Goal: Information Seeking & Learning: Learn about a topic

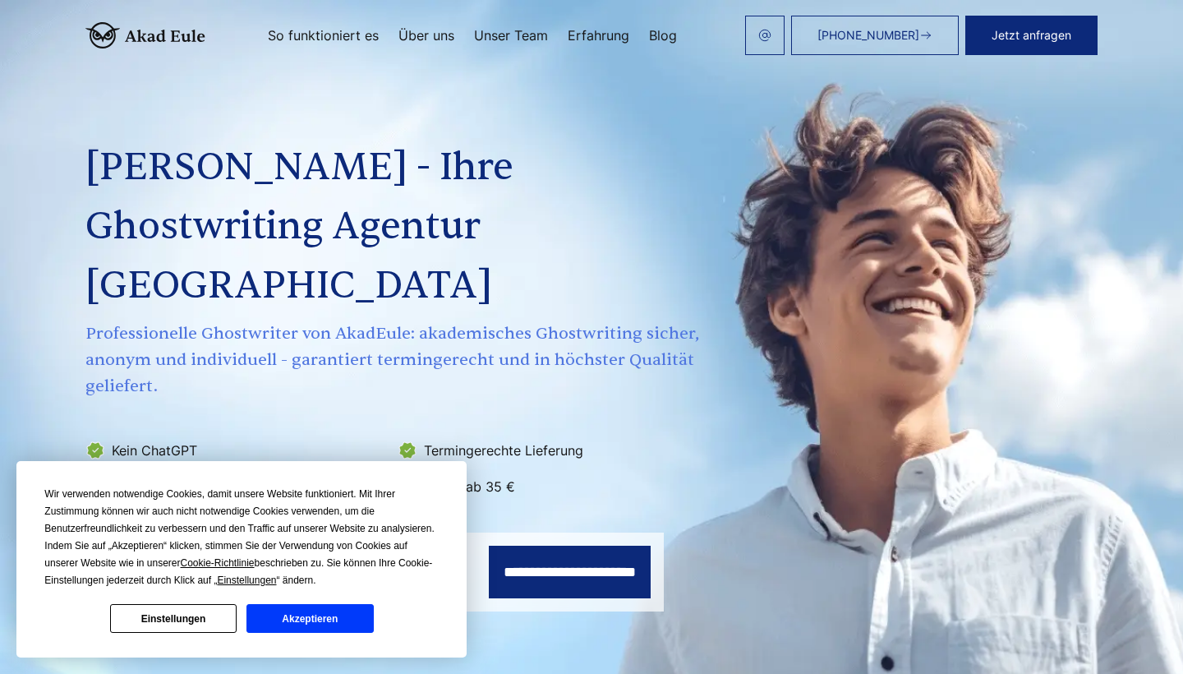
click at [318, 620] on button "Akzeptieren" at bounding box center [310, 618] width 127 height 29
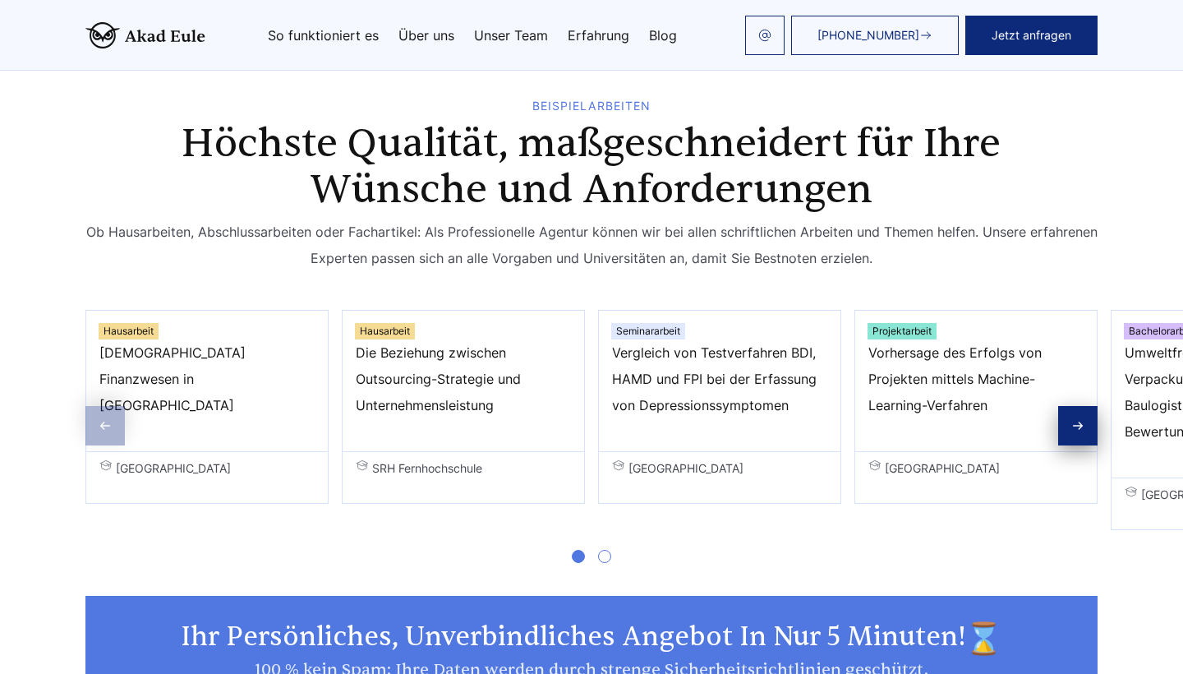
scroll to position [955, 0]
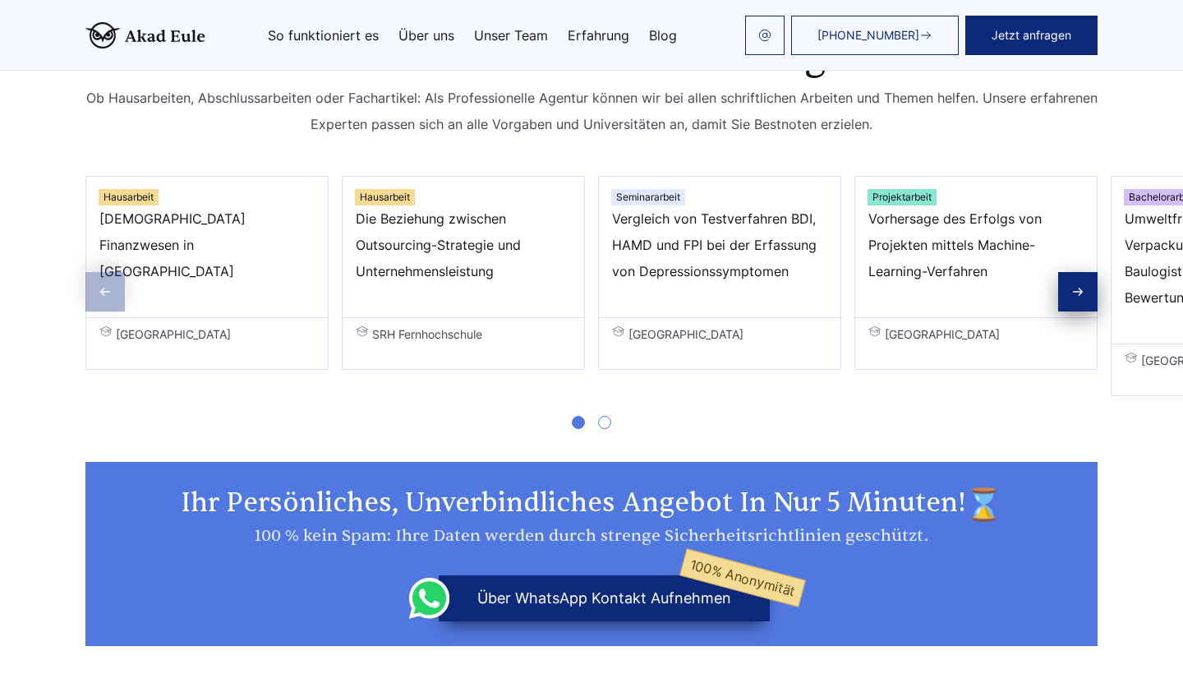
click at [1070, 272] on div "Next slide" at bounding box center [1077, 291] width 39 height 39
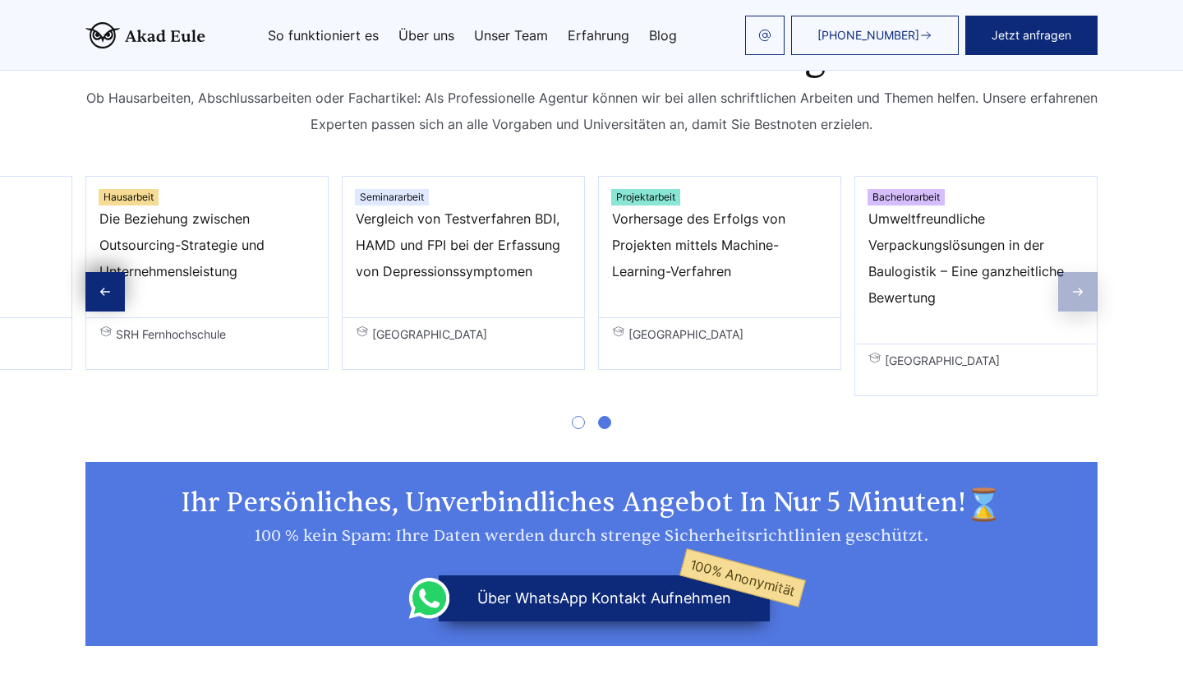
click at [1070, 230] on span "Umweltfreundliche Verpackungslösungen in der Baulogistik – Eine ganzheitliche B…" at bounding box center [976, 257] width 215 height 105
click at [577, 30] on link "Erfahrung" at bounding box center [599, 35] width 62 height 13
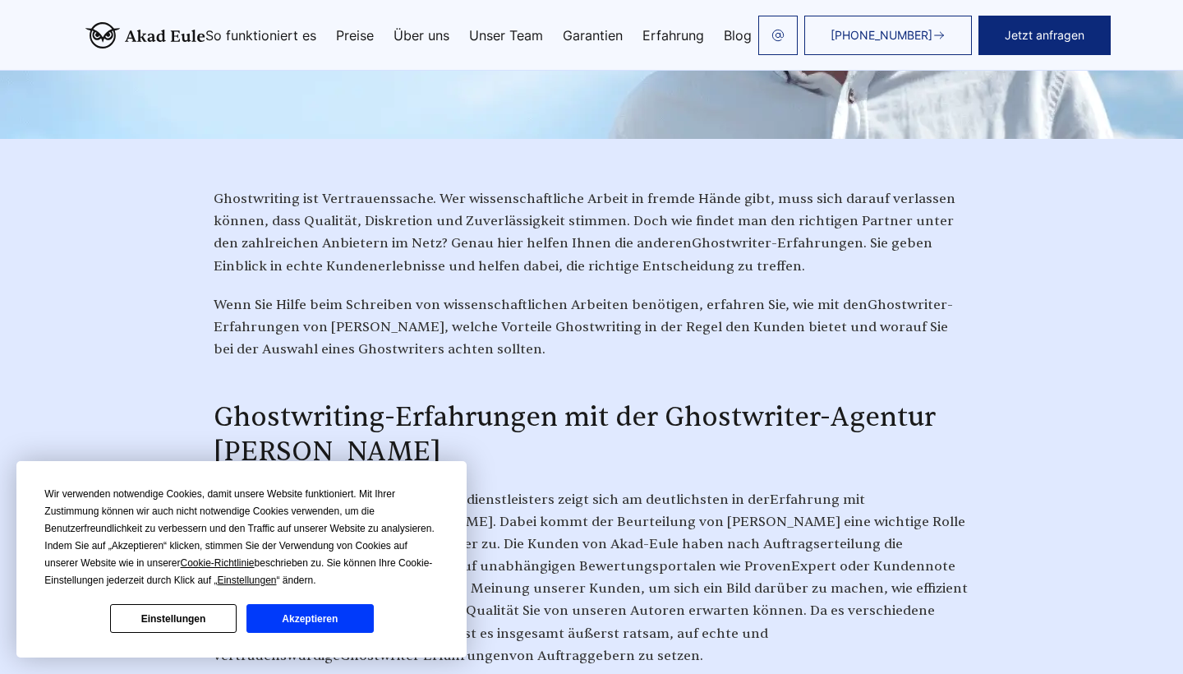
click at [305, 624] on button "Akzeptieren" at bounding box center [310, 618] width 127 height 29
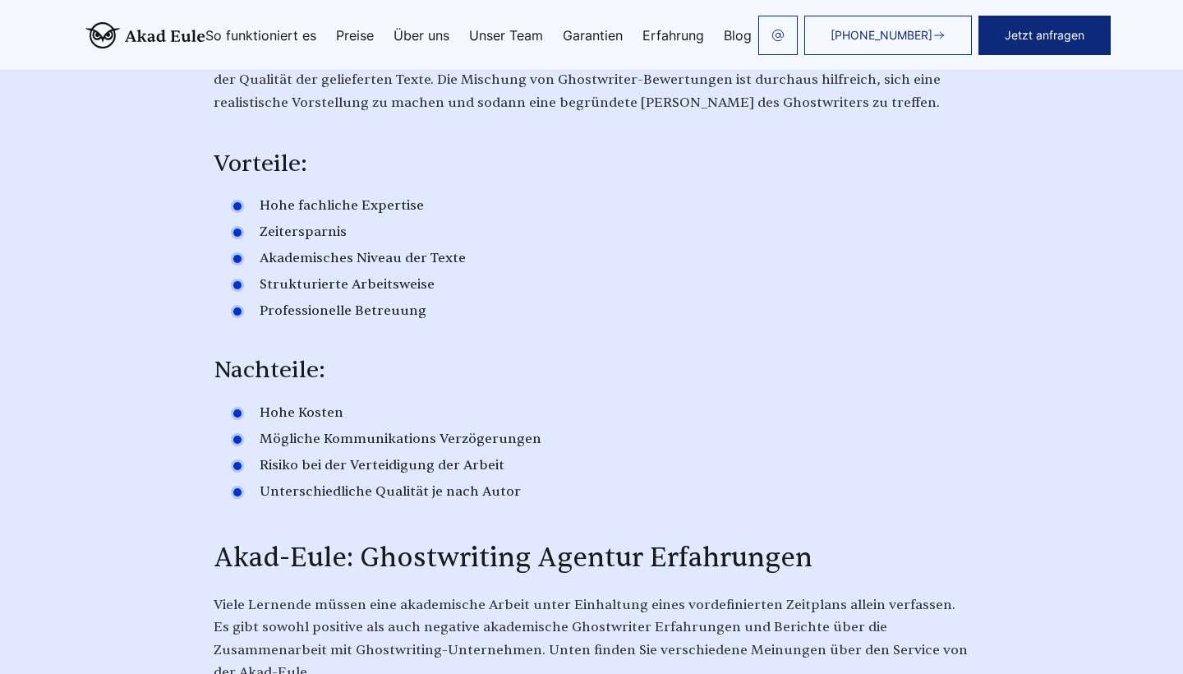
scroll to position [3489, 0]
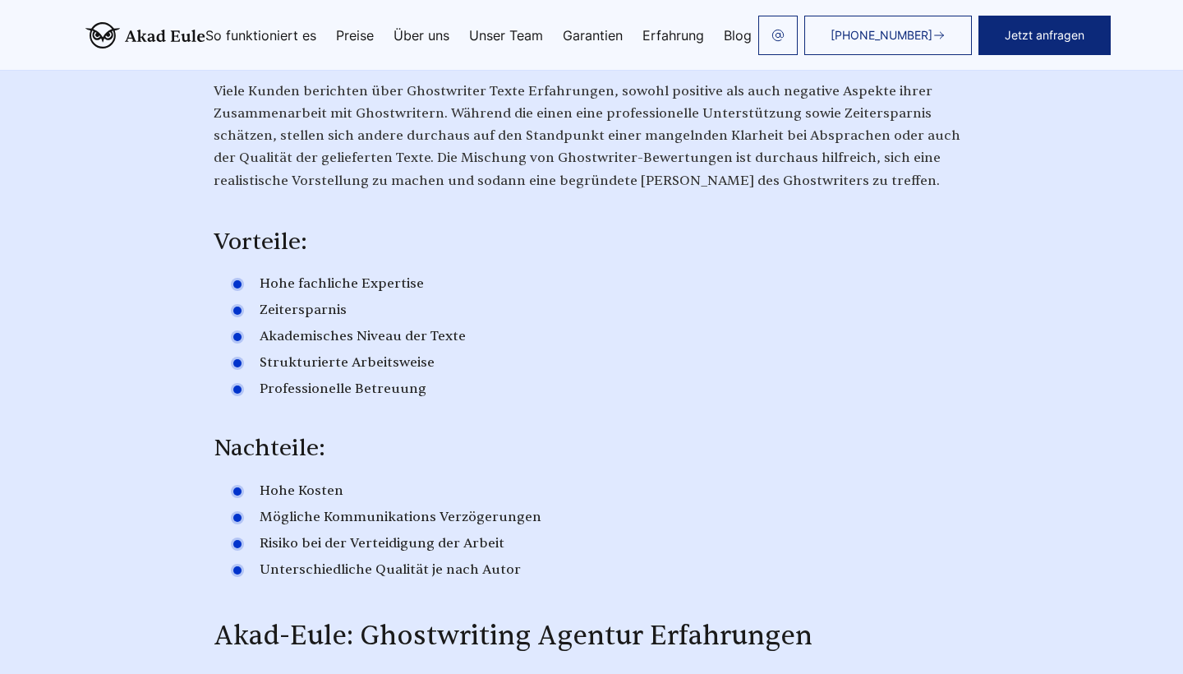
click at [357, 34] on link "Preise" at bounding box center [355, 35] width 38 height 13
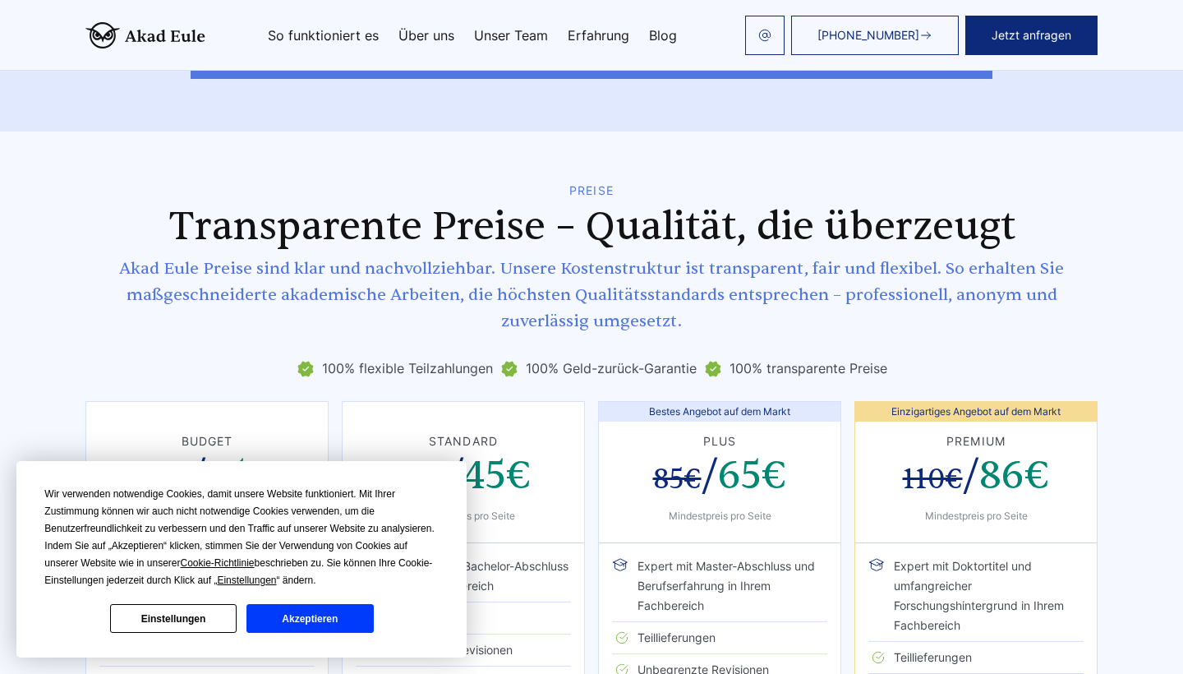
click at [330, 615] on button "Akzeptieren" at bounding box center [310, 618] width 127 height 29
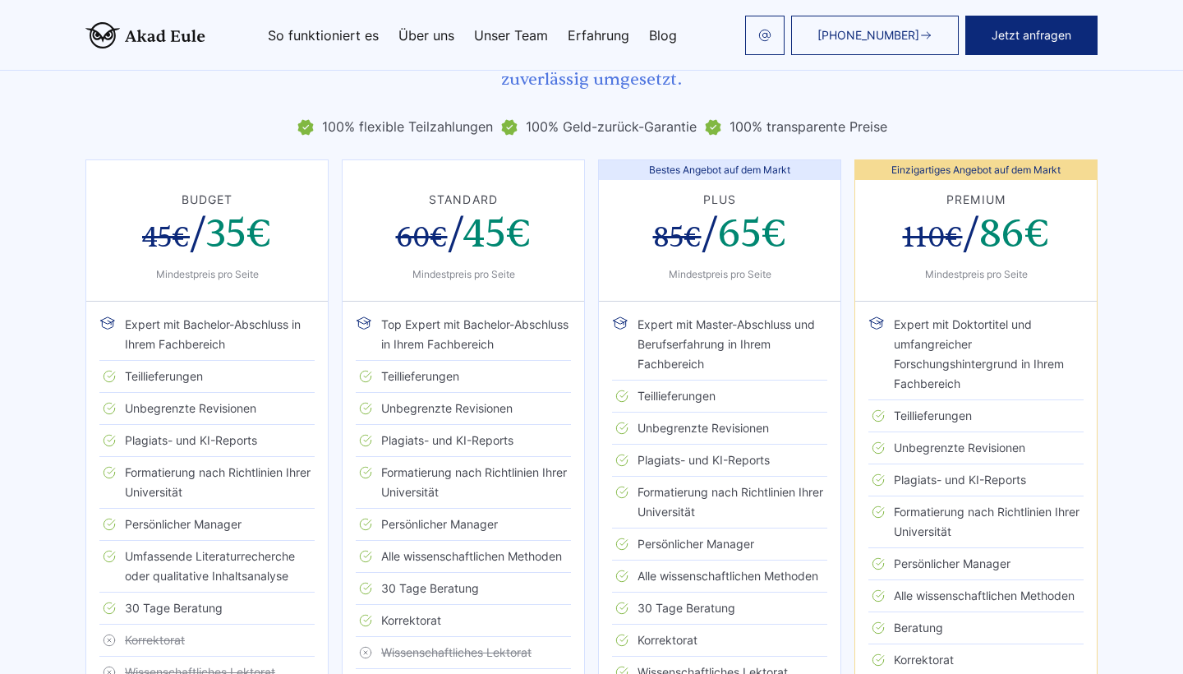
scroll to position [2797, 0]
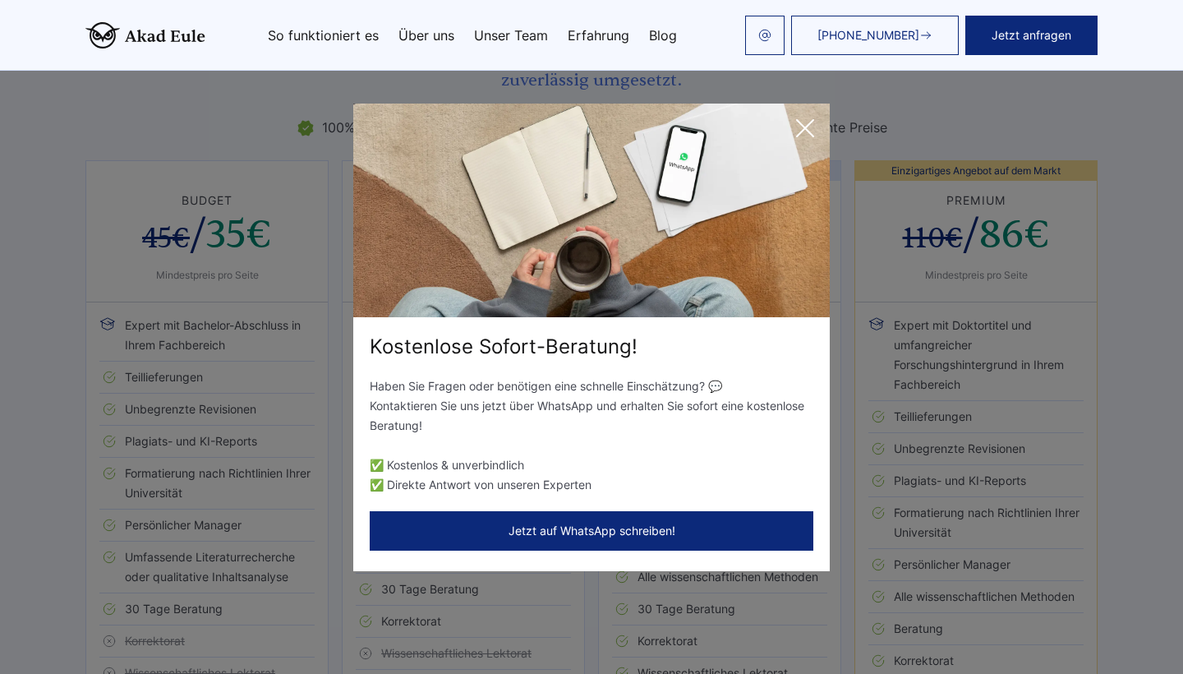
click at [815, 121] on icon at bounding box center [805, 128] width 33 height 33
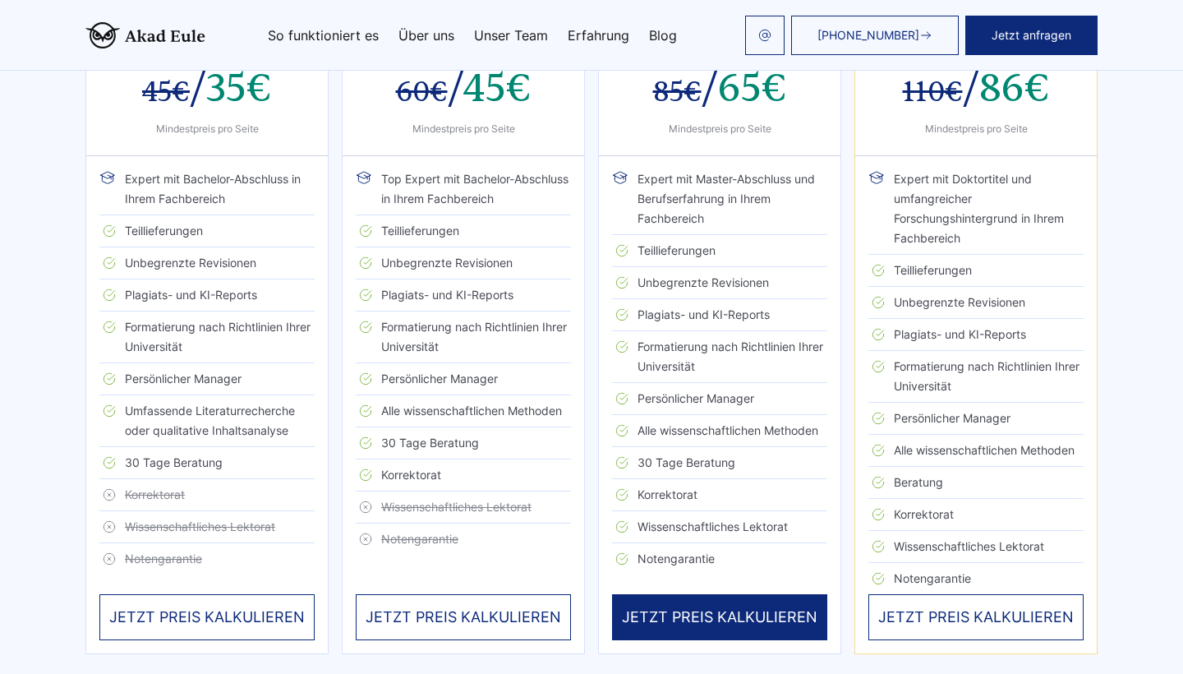
scroll to position [2954, 0]
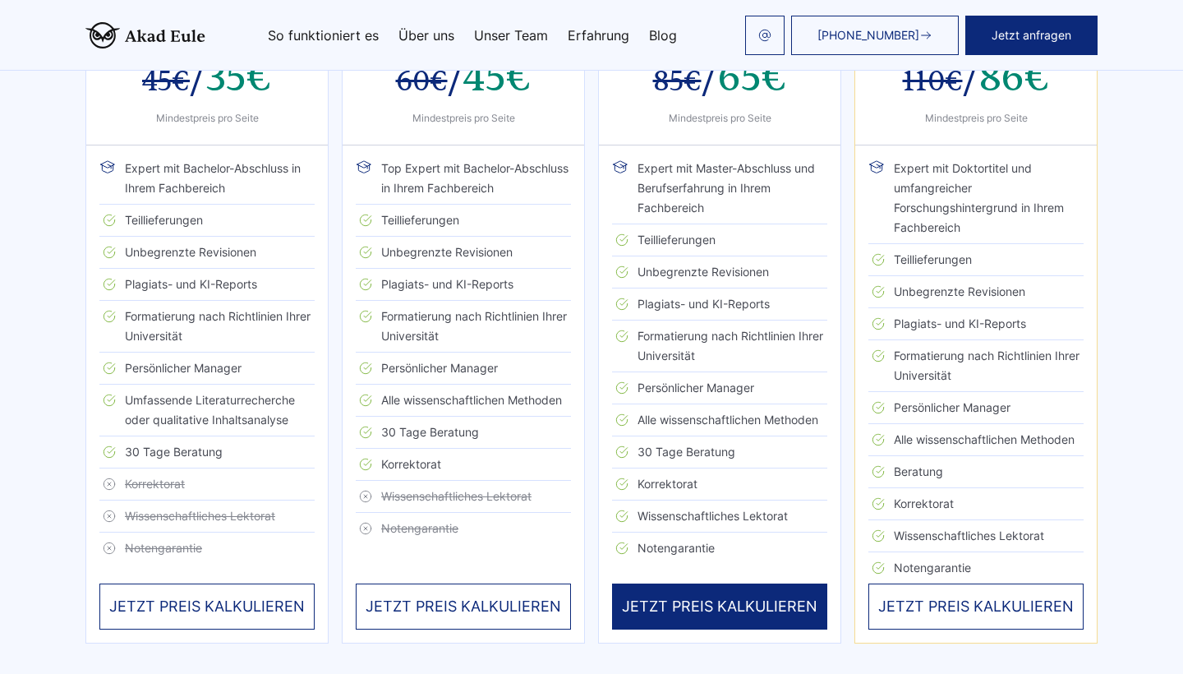
click at [439, 583] on div "JETZT PREIS KALKULIEREN" at bounding box center [463, 606] width 215 height 46
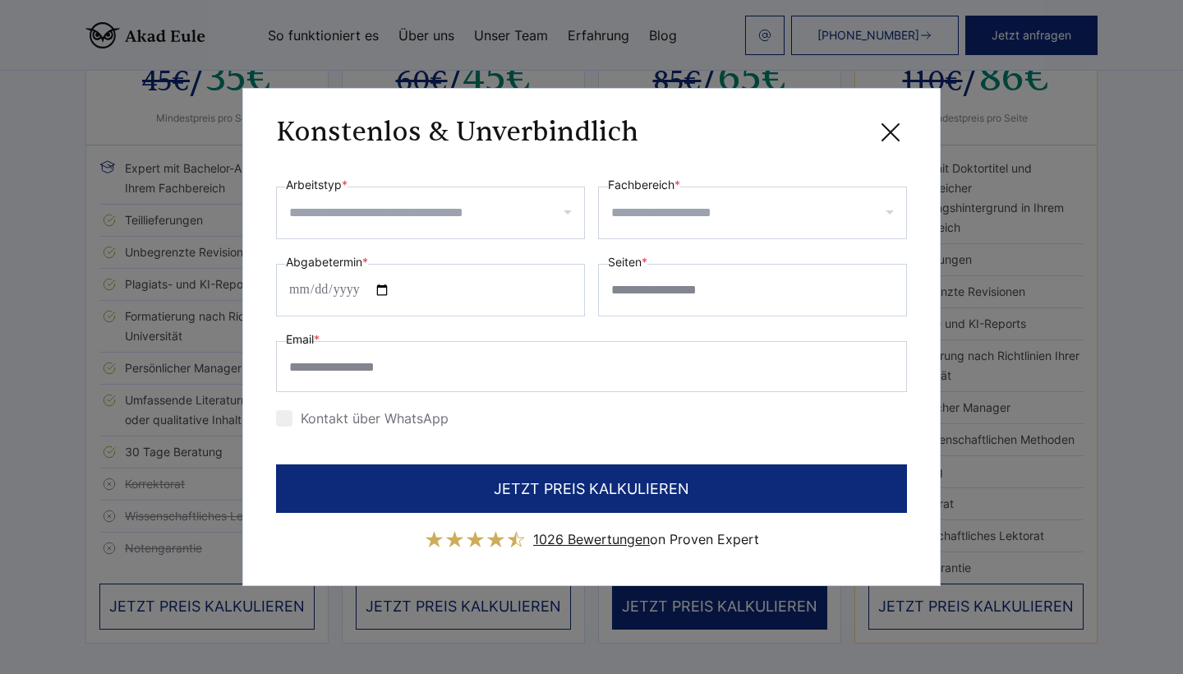
scroll to position [0, 0]
click at [897, 129] on icon at bounding box center [890, 132] width 33 height 33
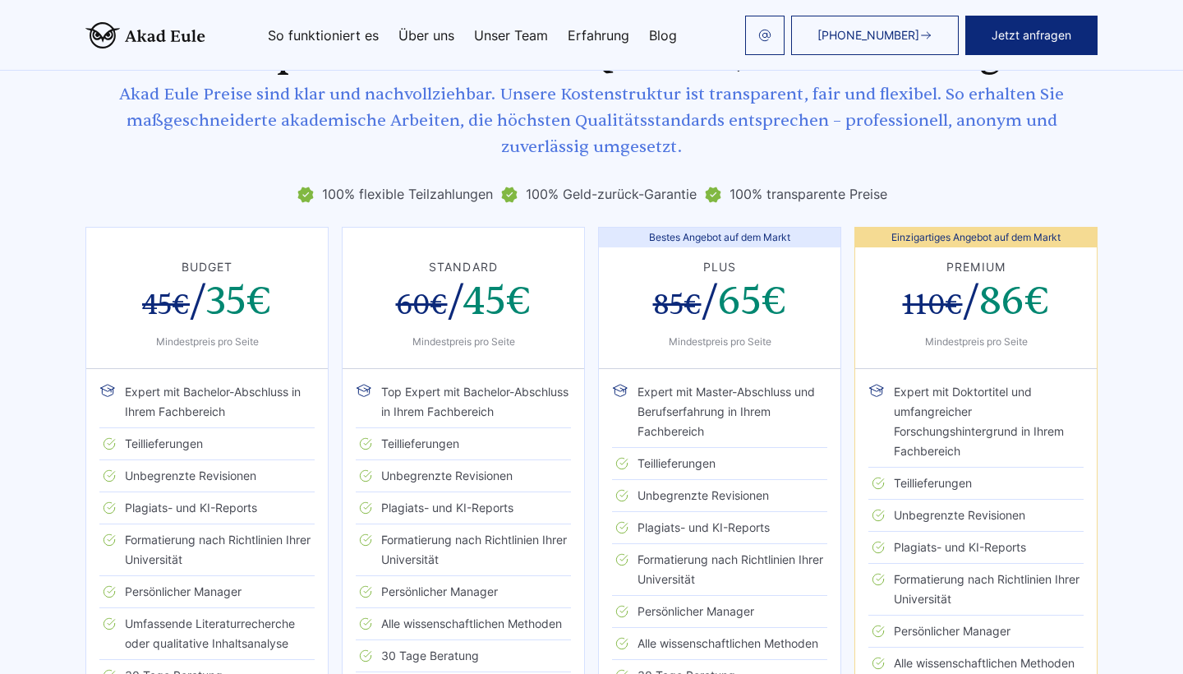
scroll to position [2725, 0]
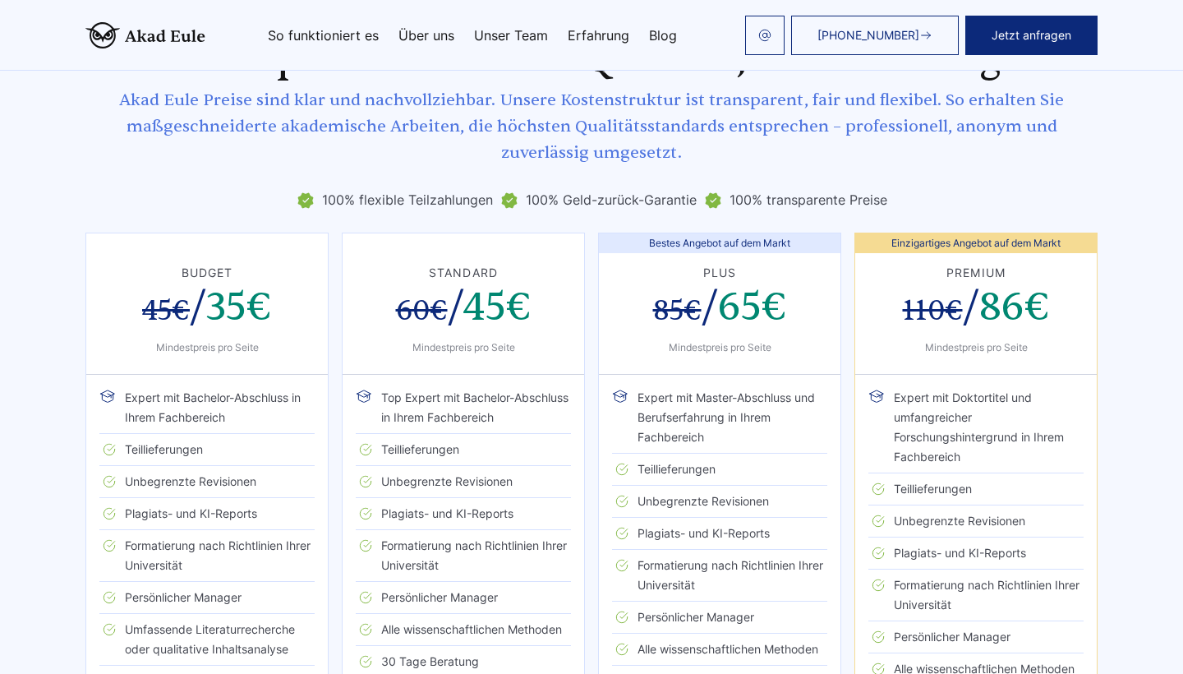
click at [530, 282] on span "45€" at bounding box center [497, 307] width 69 height 50
click at [488, 282] on span "45€" at bounding box center [497, 307] width 69 height 50
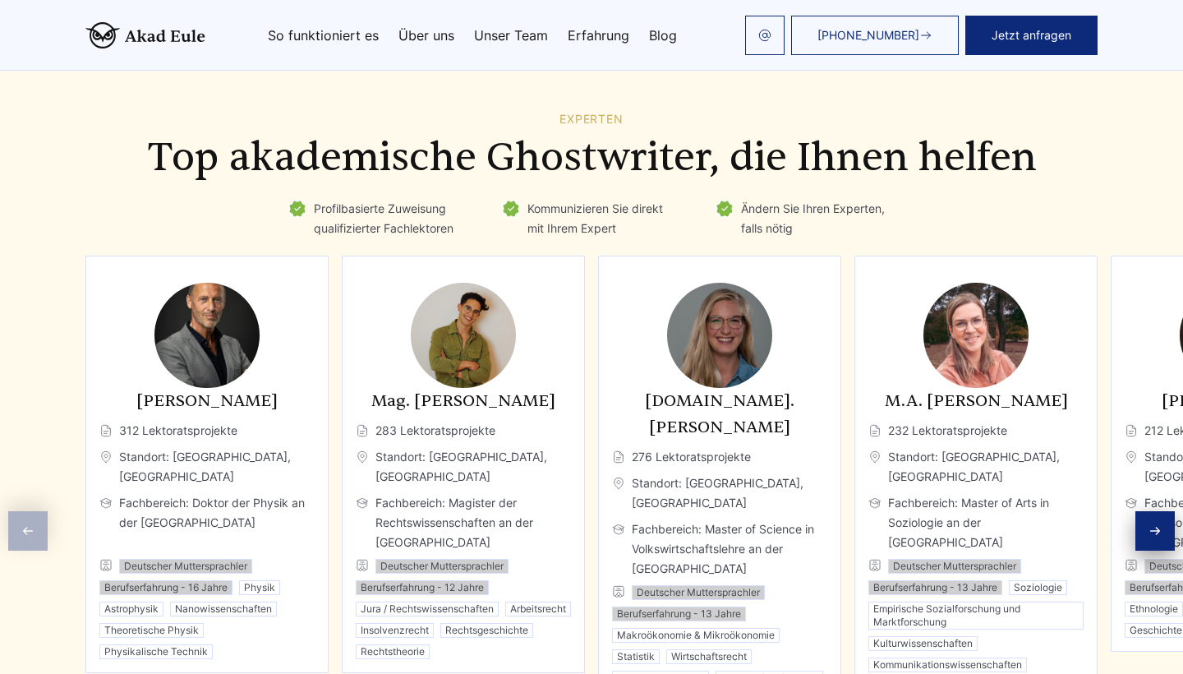
scroll to position [4403, 0]
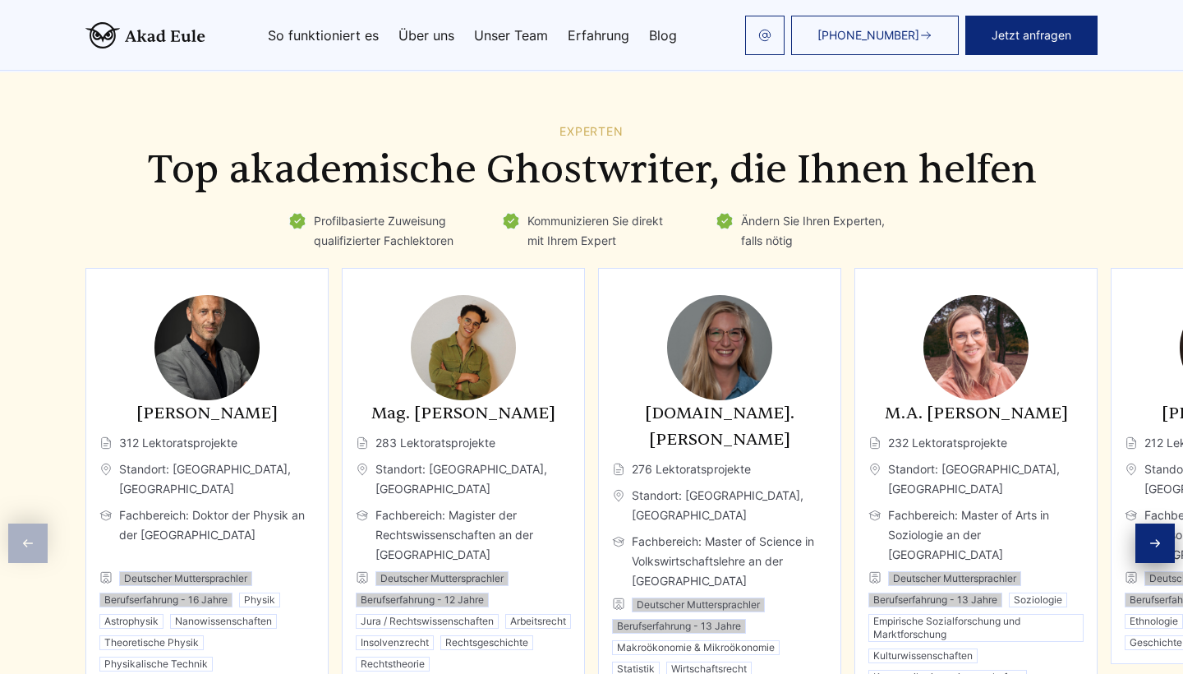
click at [1161, 537] on icon "Next slide" at bounding box center [1155, 543] width 13 height 13
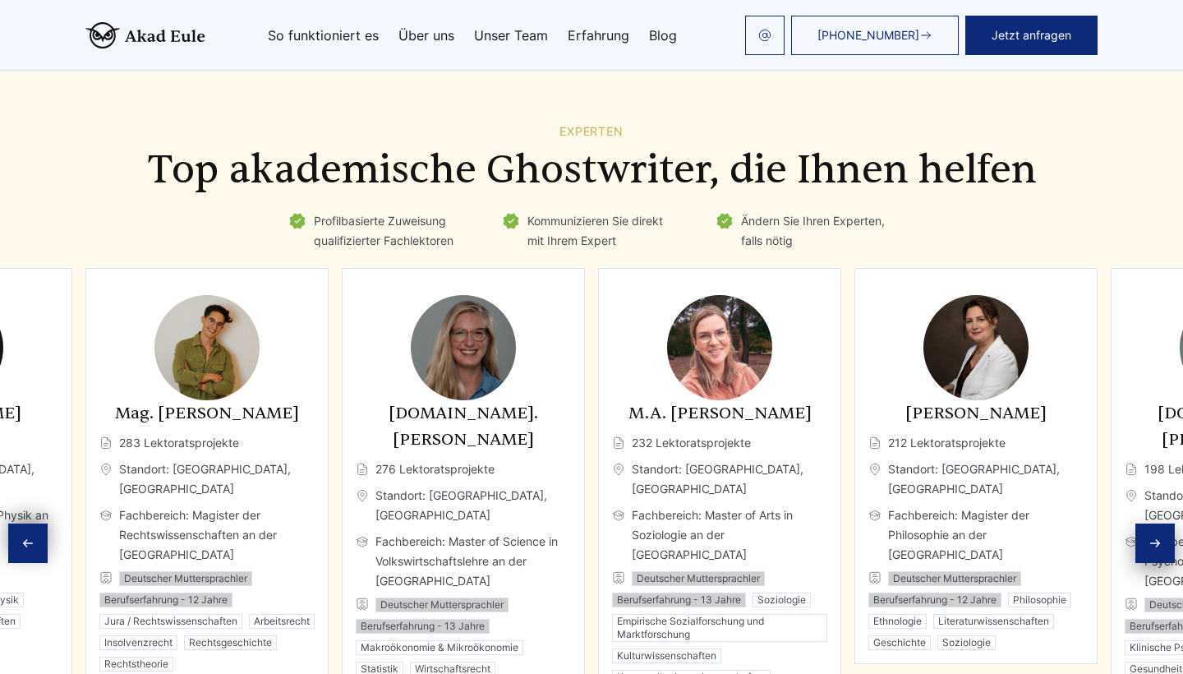
click at [1161, 537] on icon "Next slide" at bounding box center [1155, 543] width 13 height 13
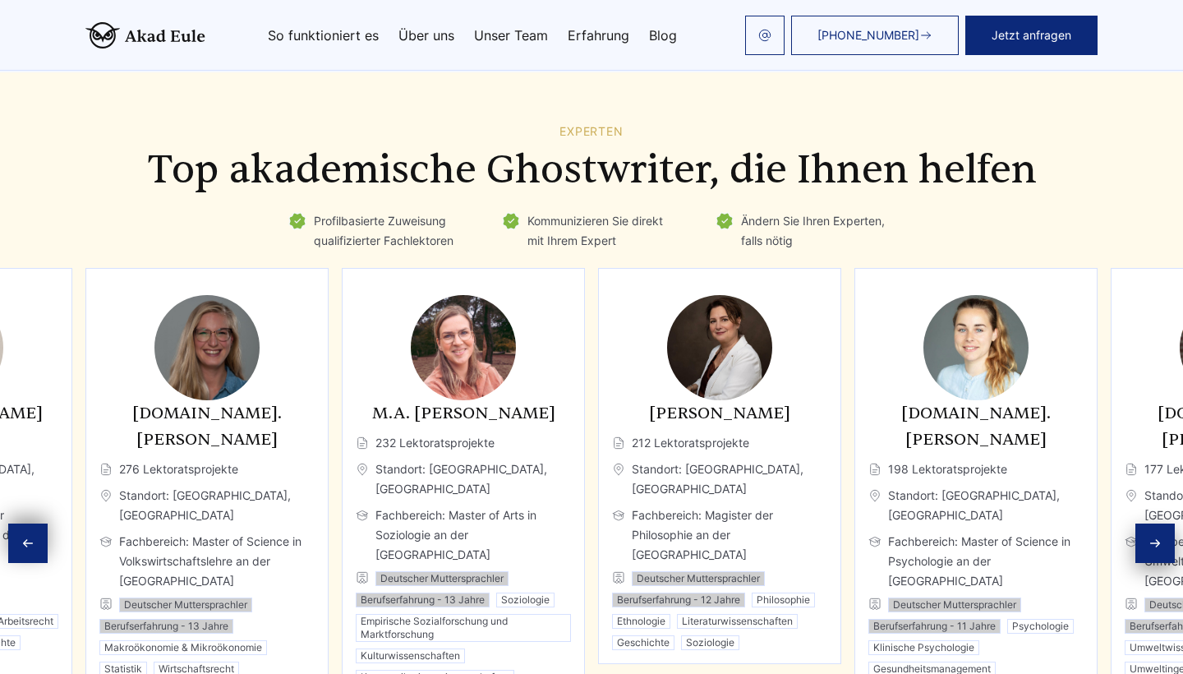
click at [1161, 537] on icon "Next slide" at bounding box center [1155, 543] width 13 height 13
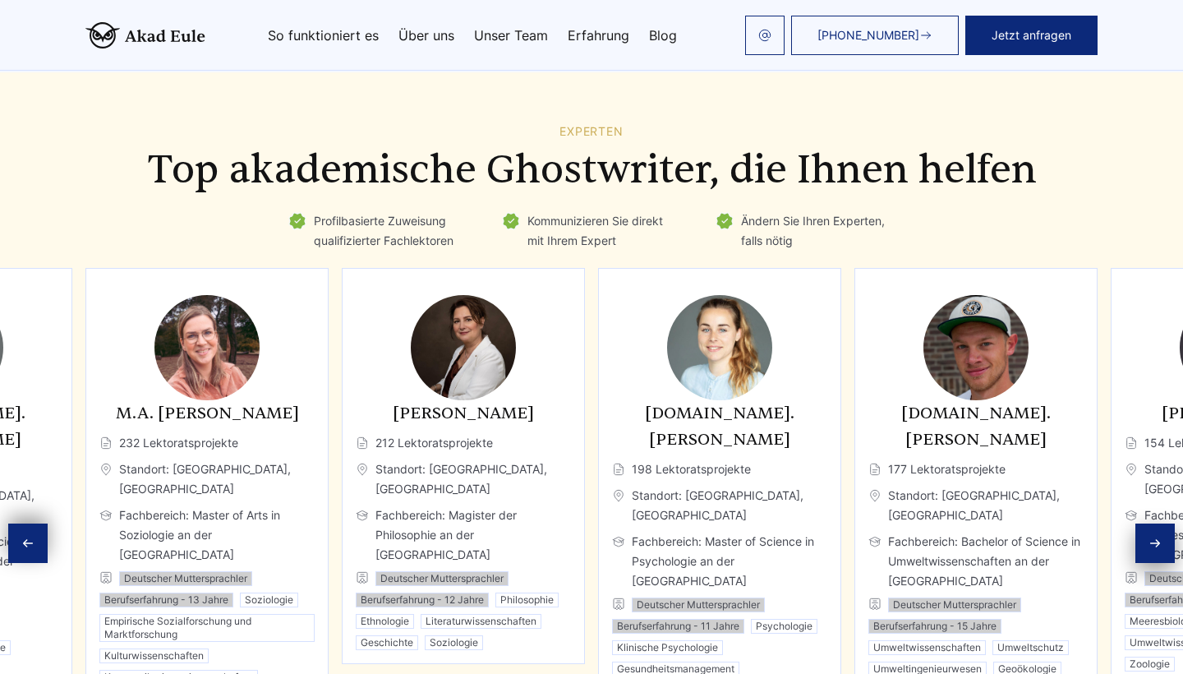
click at [1161, 537] on icon "Next slide" at bounding box center [1155, 543] width 13 height 13
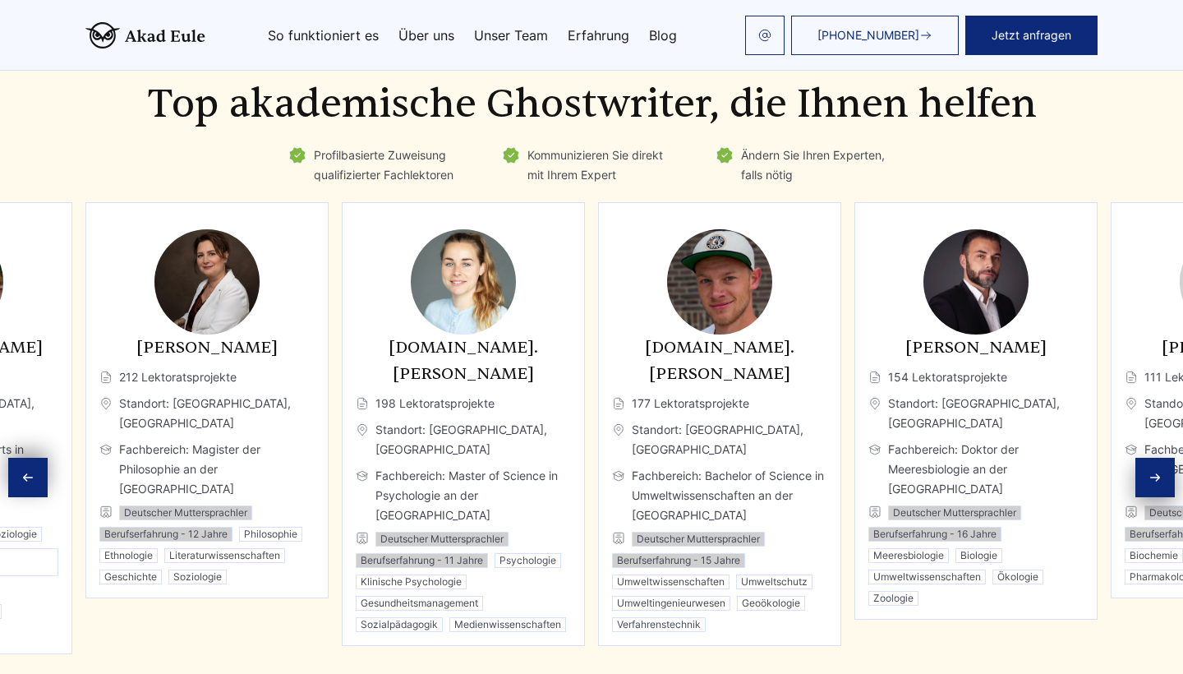
scroll to position [4482, 0]
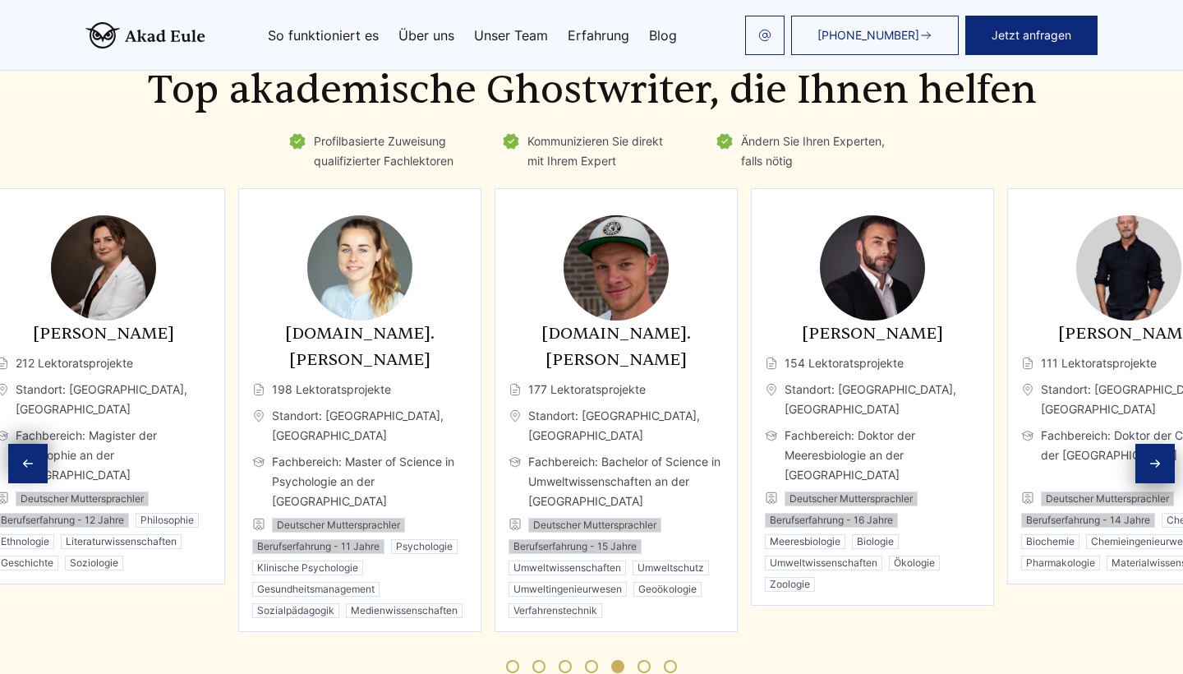
click at [929, 320] on h3 "[PERSON_NAME]" at bounding box center [872, 333] width 215 height 26
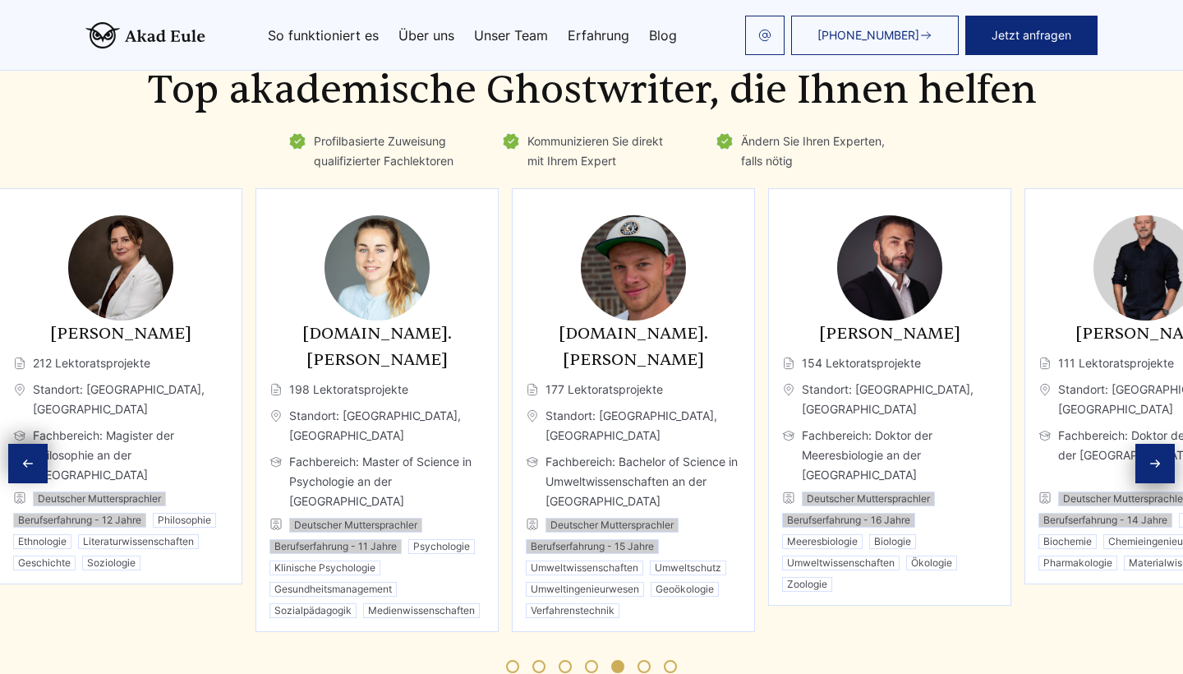
click at [947, 320] on h3 "[PERSON_NAME]" at bounding box center [889, 333] width 215 height 26
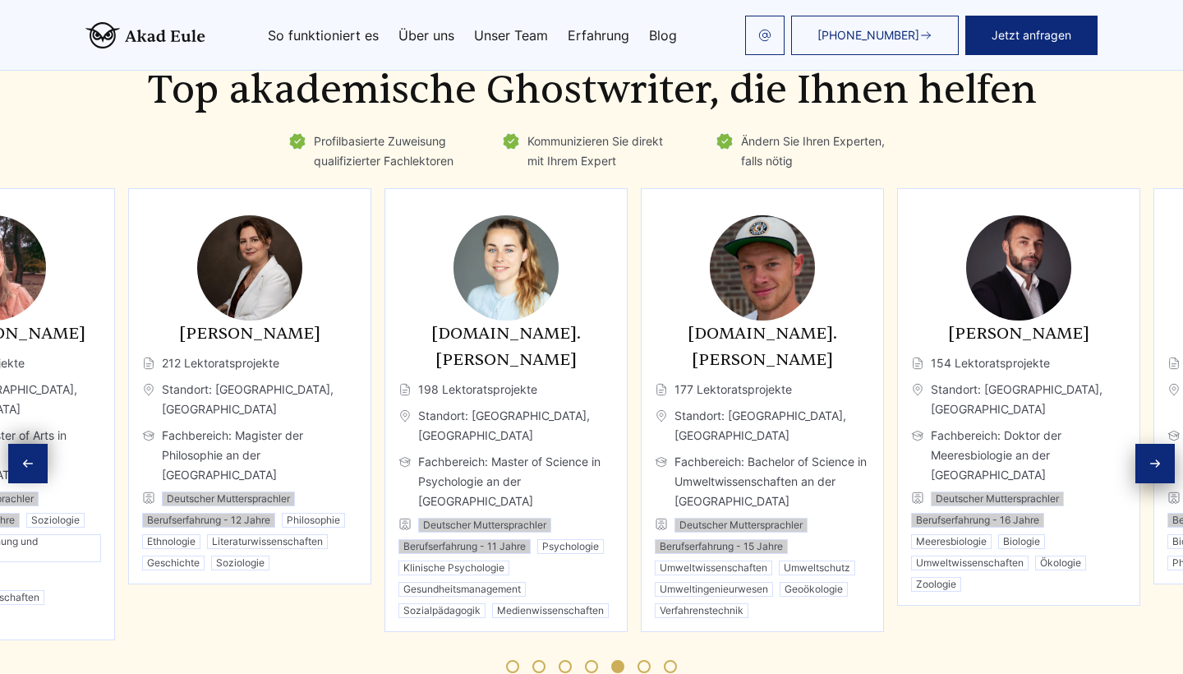
click at [1034, 320] on h3 "[PERSON_NAME]" at bounding box center [1018, 333] width 215 height 26
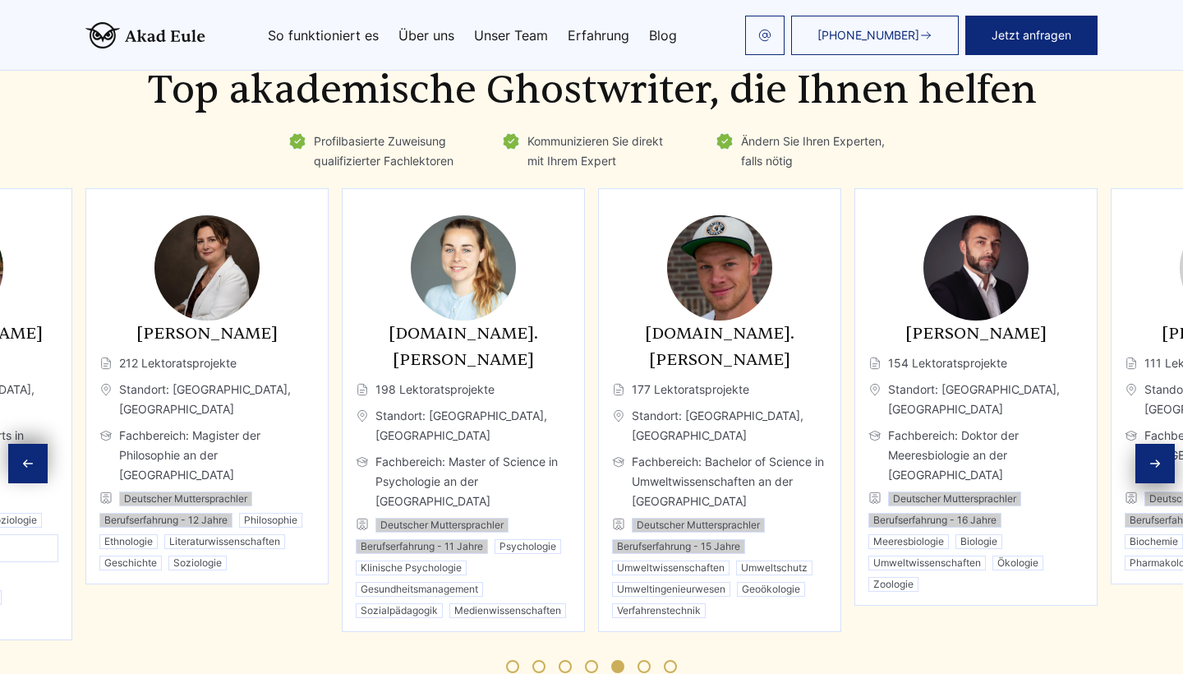
click at [1156, 444] on div "Next slide" at bounding box center [1155, 463] width 39 height 39
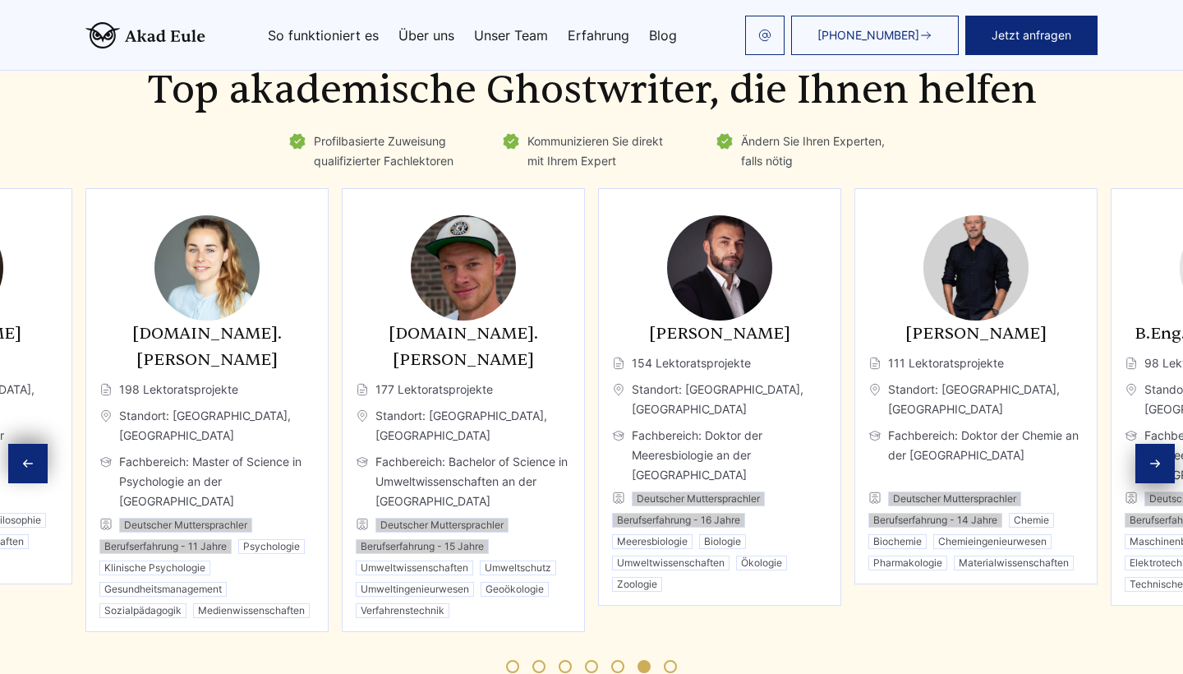
click at [1156, 444] on div "Next slide" at bounding box center [1155, 463] width 39 height 39
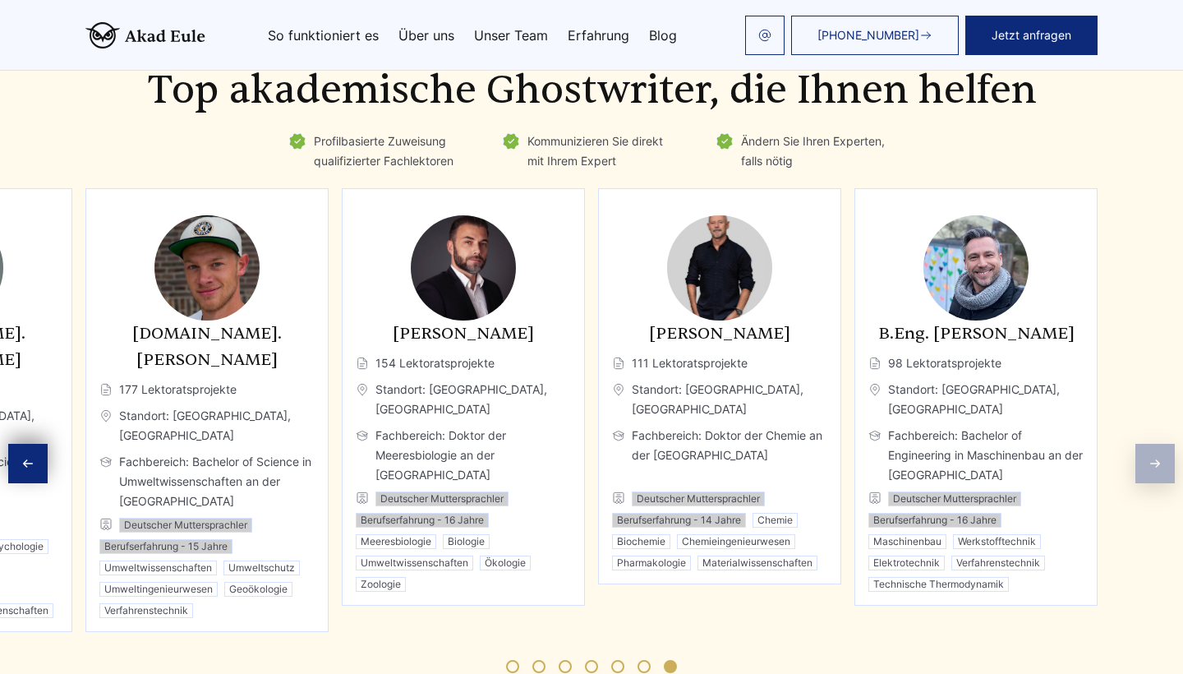
click at [1156, 395] on div "Experten Top akademische Ghostwriter, die Ihnen helfen Profilbasierte Zuweisung…" at bounding box center [591, 369] width 1183 height 648
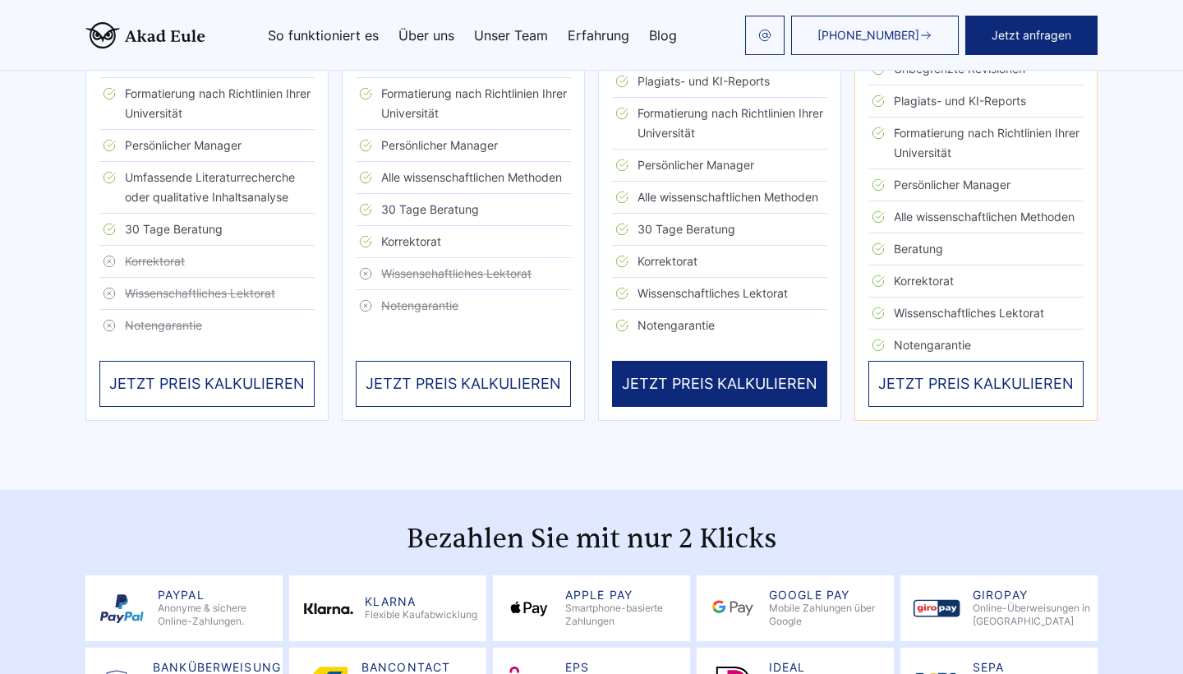
scroll to position [2771, 0]
